Goal: Task Accomplishment & Management: Manage account settings

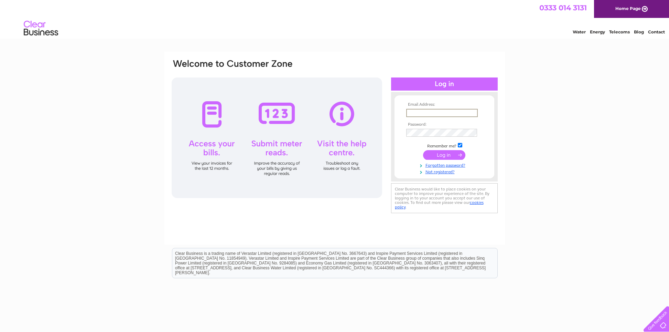
type input "alparry@hotmail.co.uk"
click at [444, 154] on input "submit" at bounding box center [444, 155] width 42 height 10
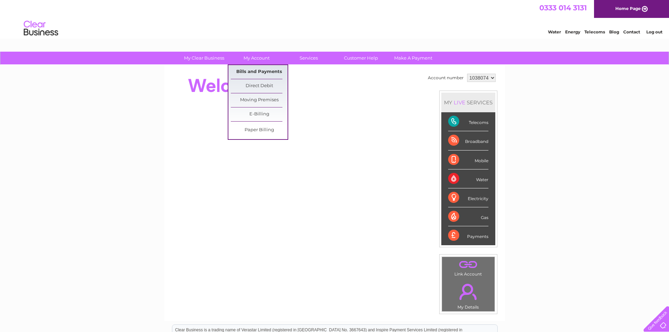
click at [254, 69] on link "Bills and Payments" at bounding box center [259, 72] width 57 height 14
click at [253, 74] on link "Bills and Payments" at bounding box center [259, 72] width 57 height 14
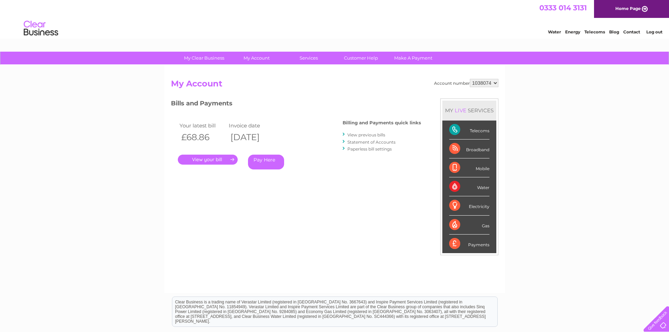
click at [222, 160] on link "." at bounding box center [208, 159] width 60 height 10
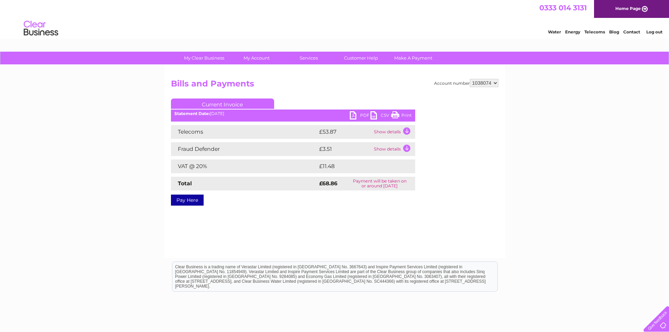
click at [356, 116] on link "PDF" at bounding box center [360, 116] width 21 height 10
